Goal: Find specific page/section: Find specific page/section

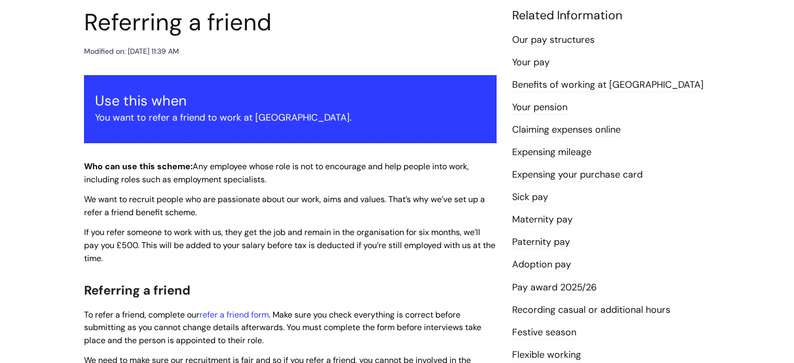
scroll to position [117, 0]
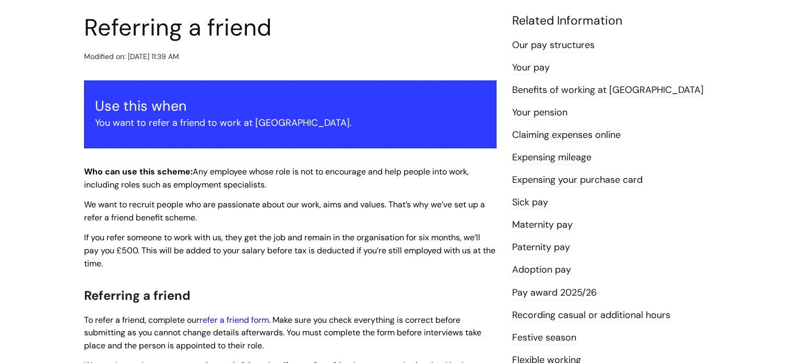
click at [224, 315] on link "refer a friend form" at bounding box center [233, 319] width 69 height 11
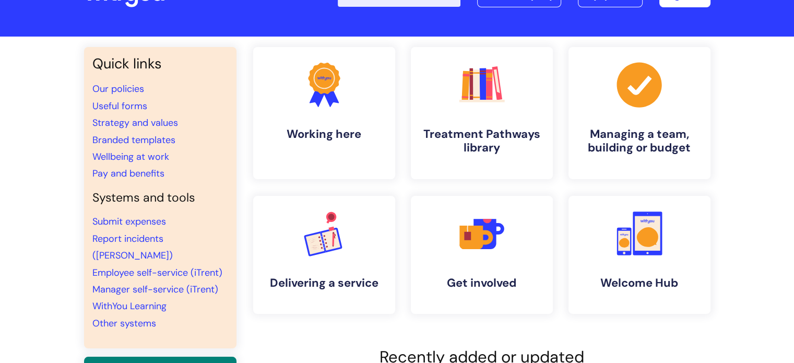
scroll to position [46, 0]
click at [98, 300] on link "WithYou Learning" at bounding box center [129, 306] width 74 height 13
